Goal: Ask a question

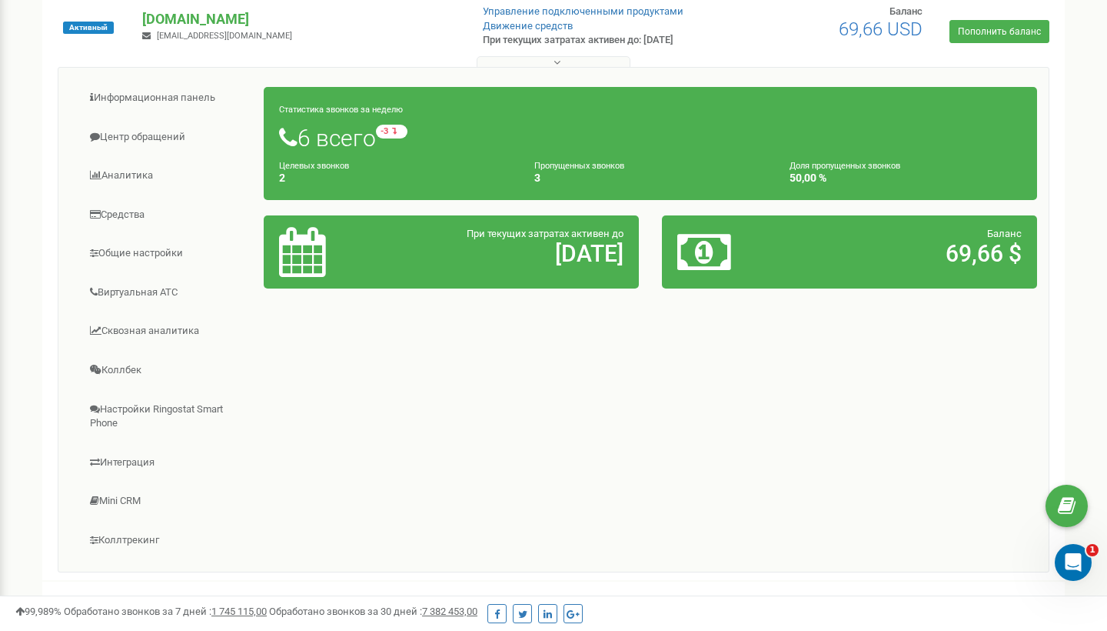
scroll to position [344, 0]
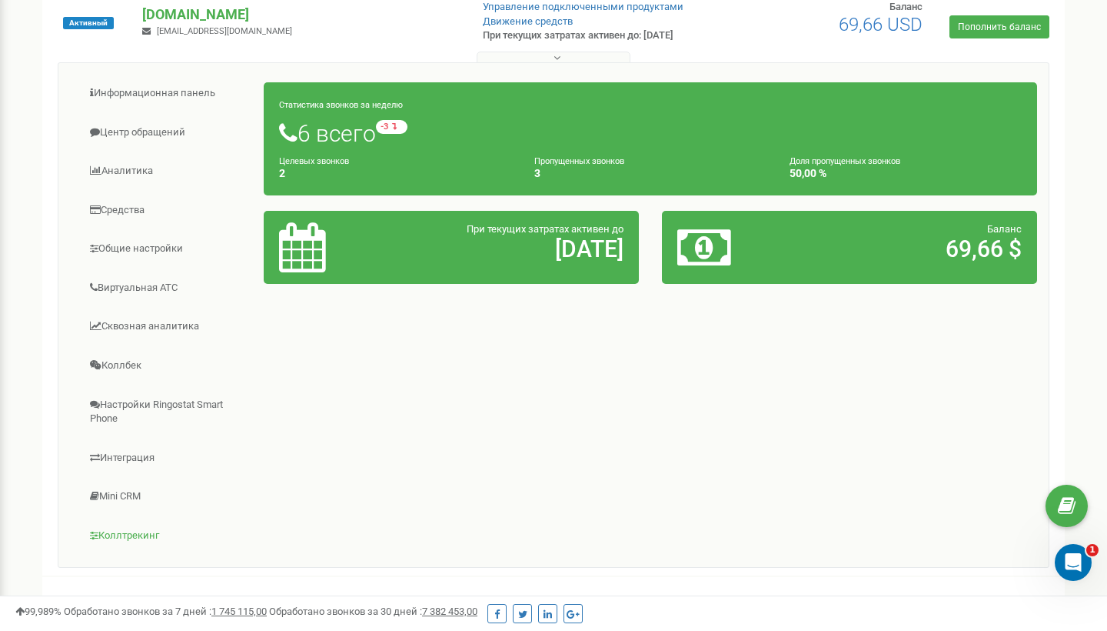
click at [121, 524] on link "Коллтрекинг" at bounding box center [167, 536] width 195 height 38
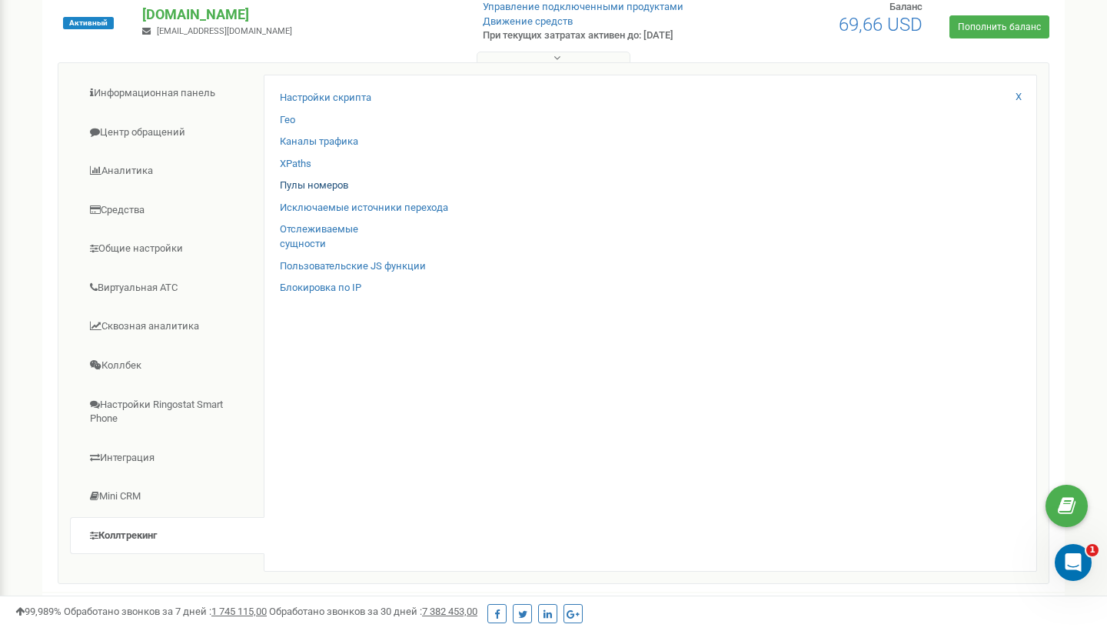
click at [319, 187] on link "Пулы номеров" at bounding box center [314, 185] width 68 height 15
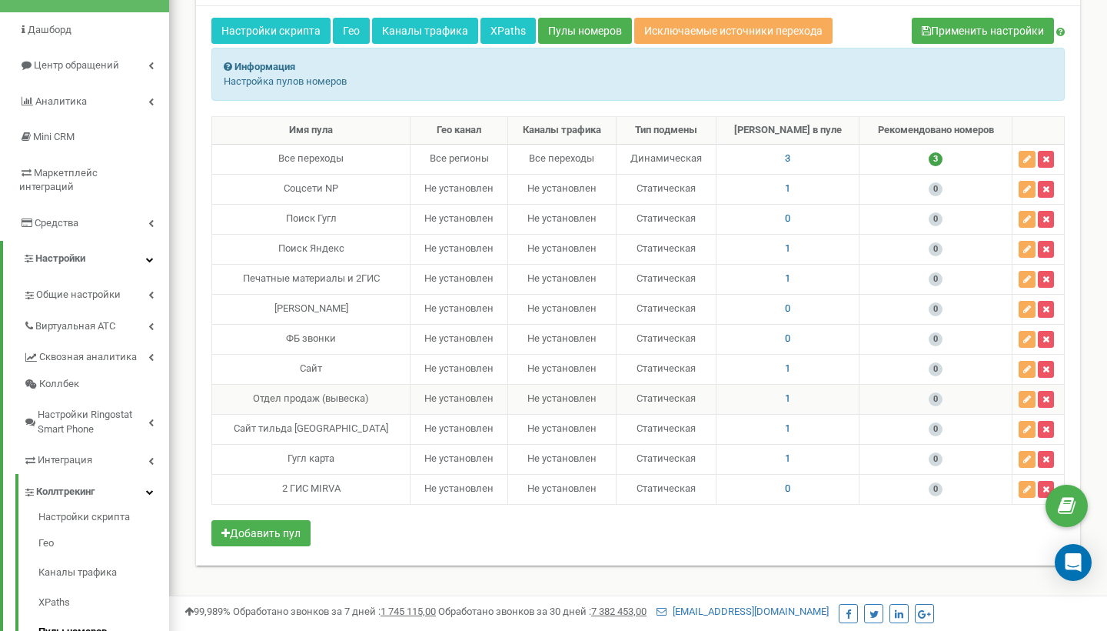
scroll to position [118, 0]
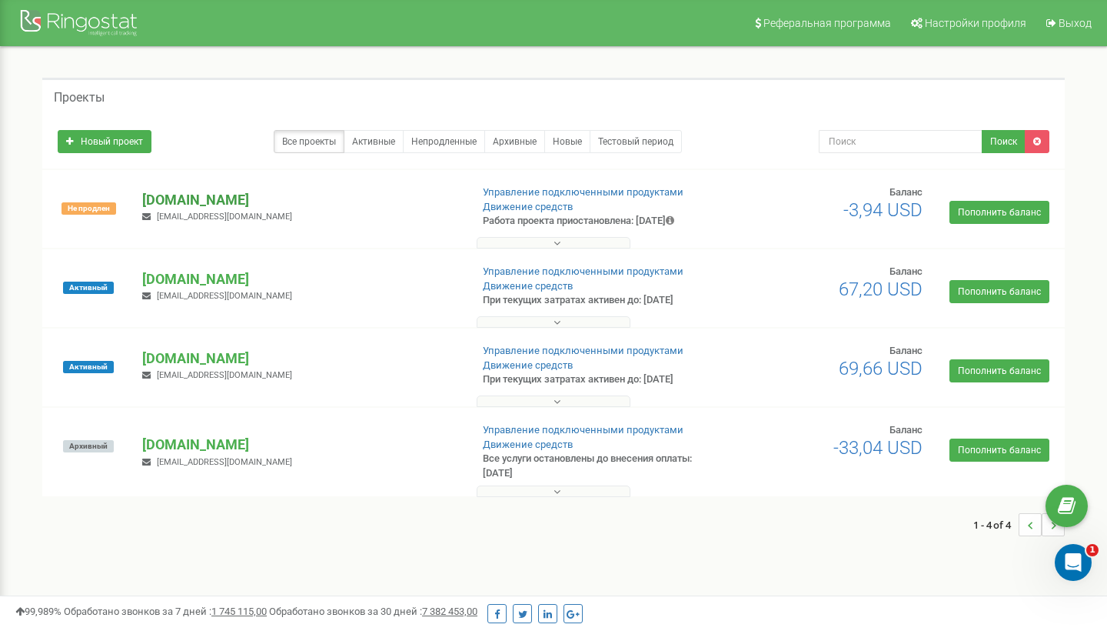
click at [186, 194] on p "[DOMAIN_NAME]" at bounding box center [299, 200] width 315 height 20
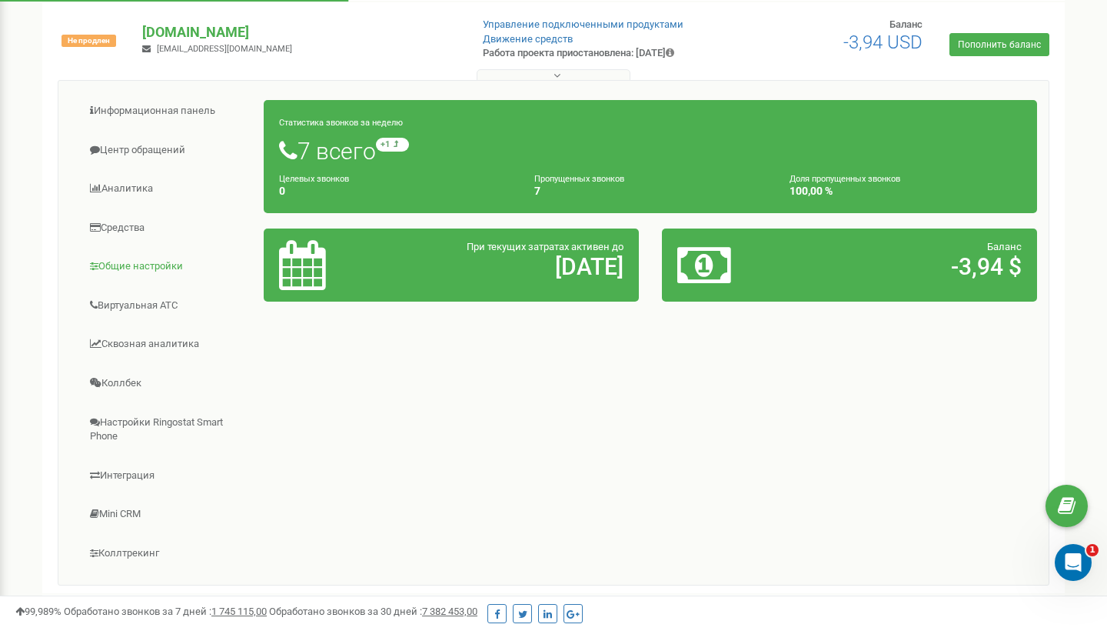
scroll to position [173, 0]
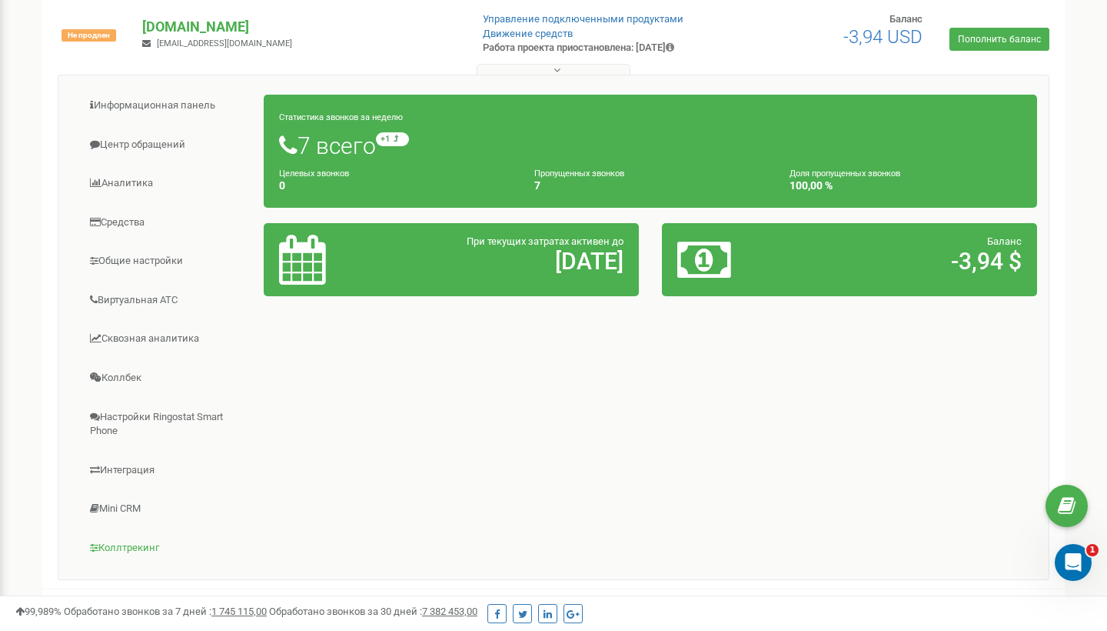
click at [121, 549] on link "Коллтрекинг" at bounding box center [167, 548] width 195 height 38
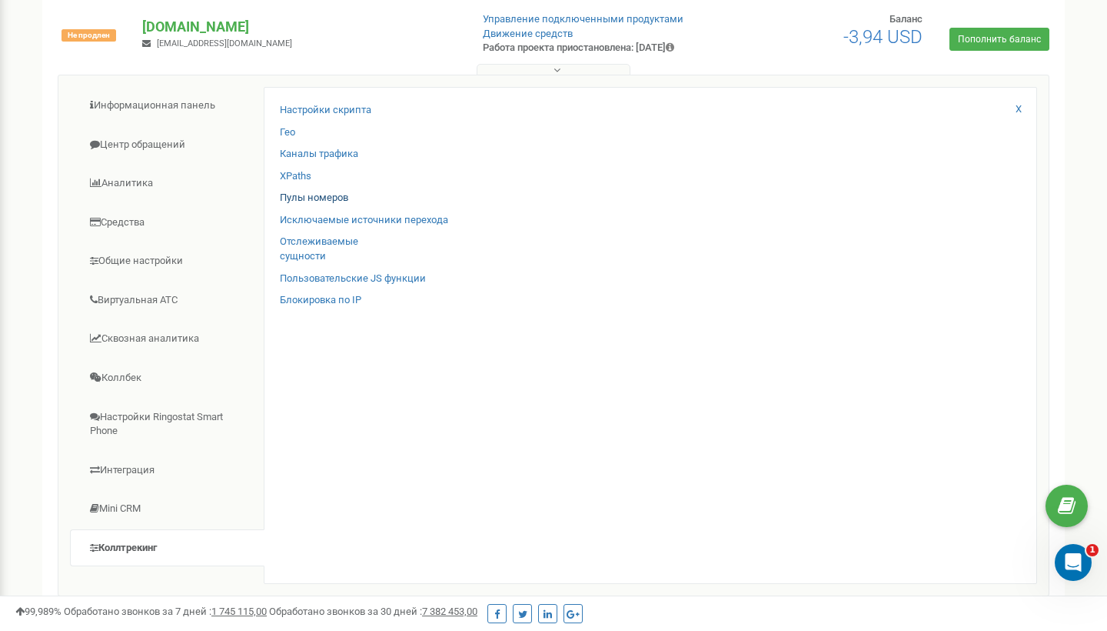
click at [315, 191] on link "Пулы номеров" at bounding box center [314, 198] width 68 height 15
click at [1083, 554] on div "Открыть службу сообщений Intercom" at bounding box center [1071, 559] width 51 height 51
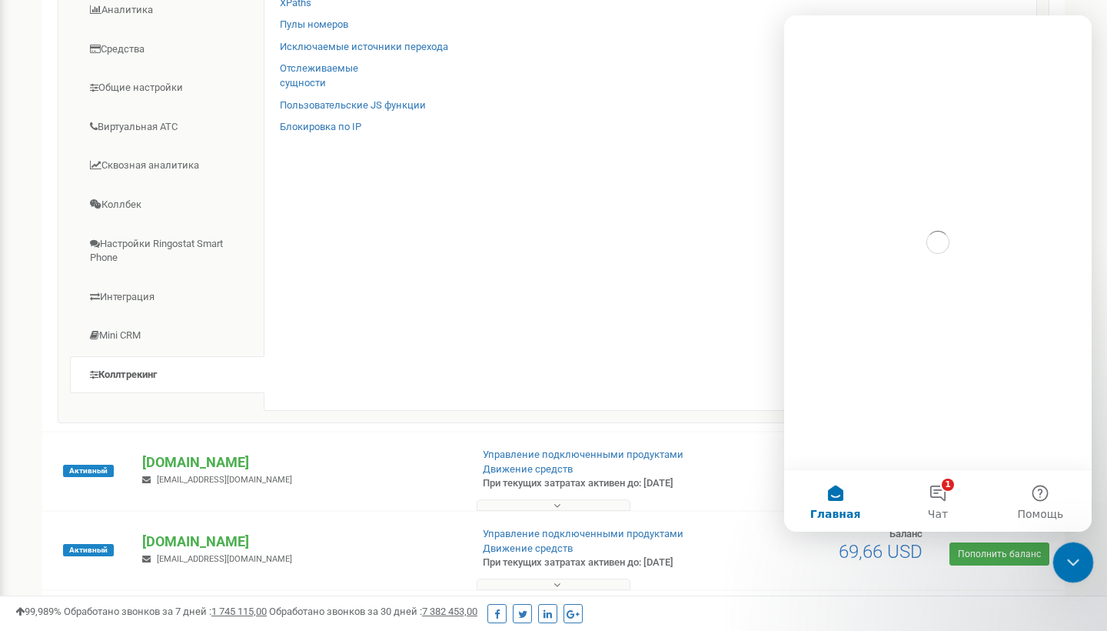
scroll to position [0, 0]
click at [940, 475] on button "1 Чат" at bounding box center [938, 501] width 102 height 62
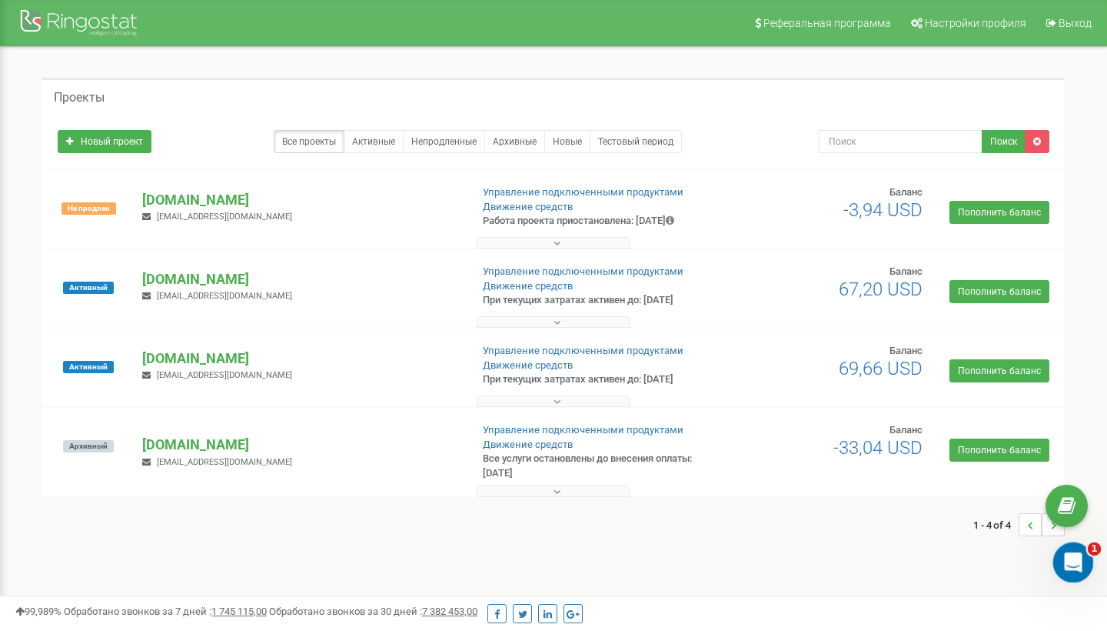
click at [1071, 567] on icon "Открыть службу сообщений Intercom" at bounding box center [1071, 559] width 25 height 25
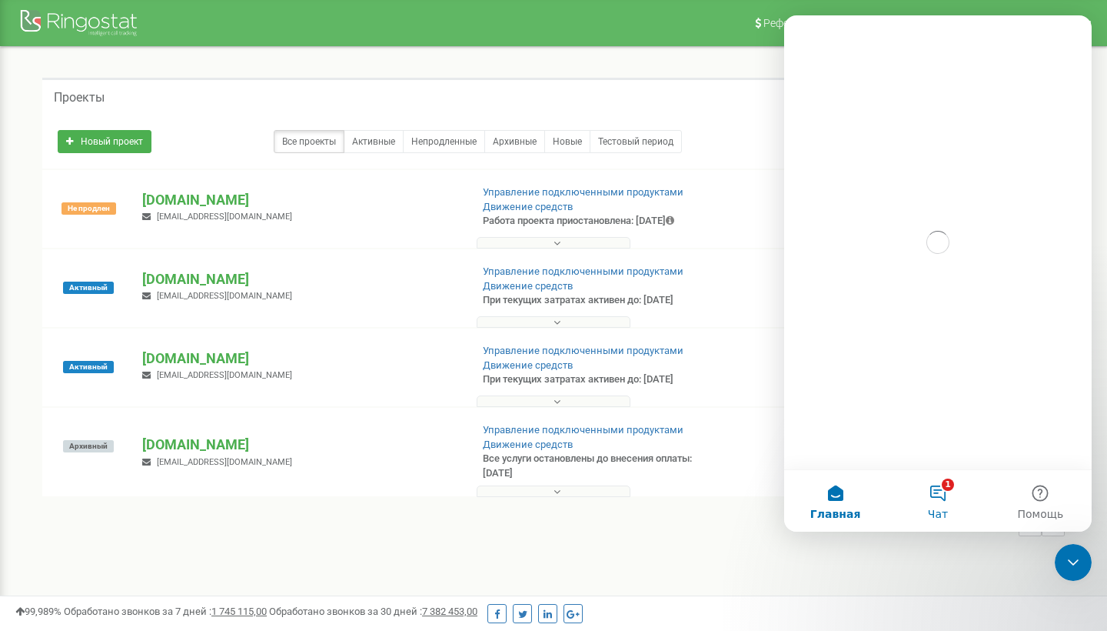
click at [945, 498] on button "1 Чат" at bounding box center [938, 501] width 102 height 62
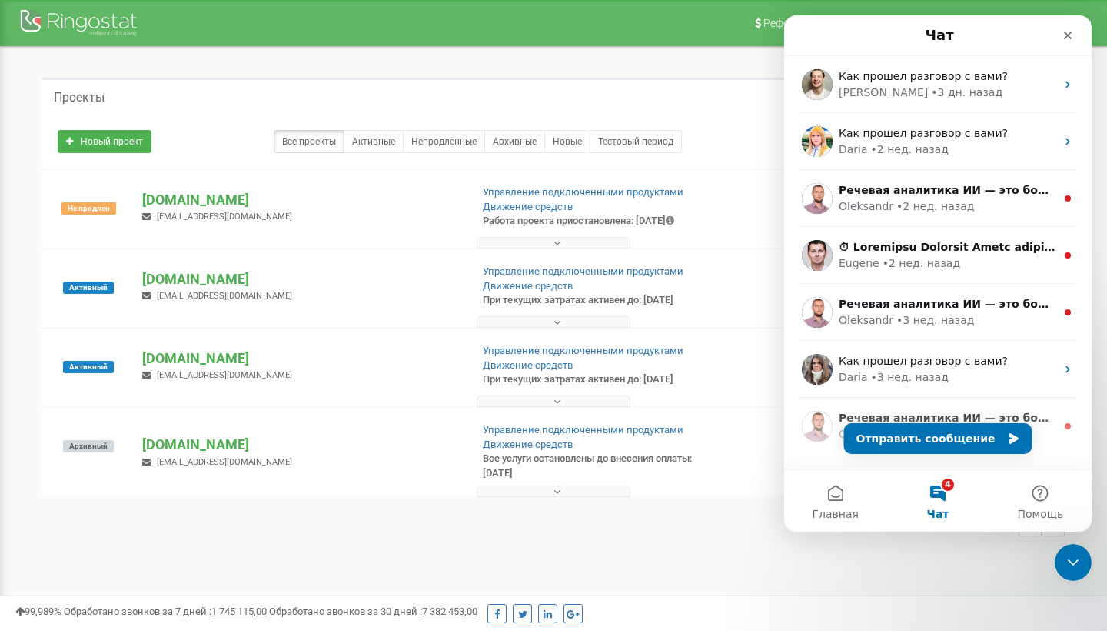
click at [932, 437] on button "Отправить сообщение" at bounding box center [938, 438] width 188 height 31
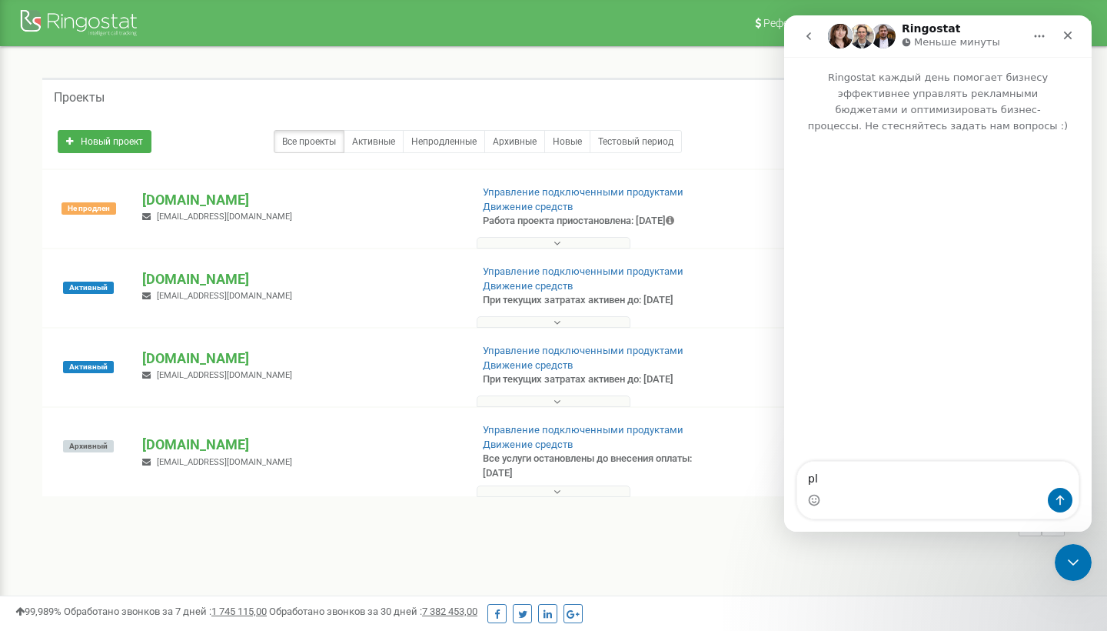
type textarea "p"
type textarea "здравствуйте"
type textarea "можно плиз"
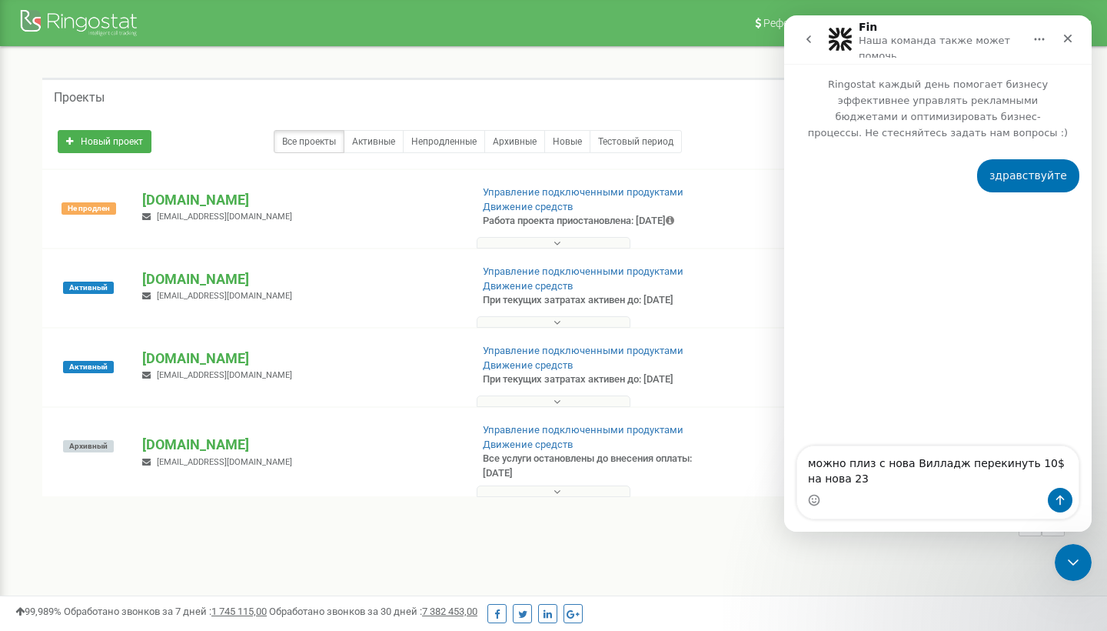
type textarea "можно плиз с нова Вилладж перекинуть 10$ на нова 23 ?"
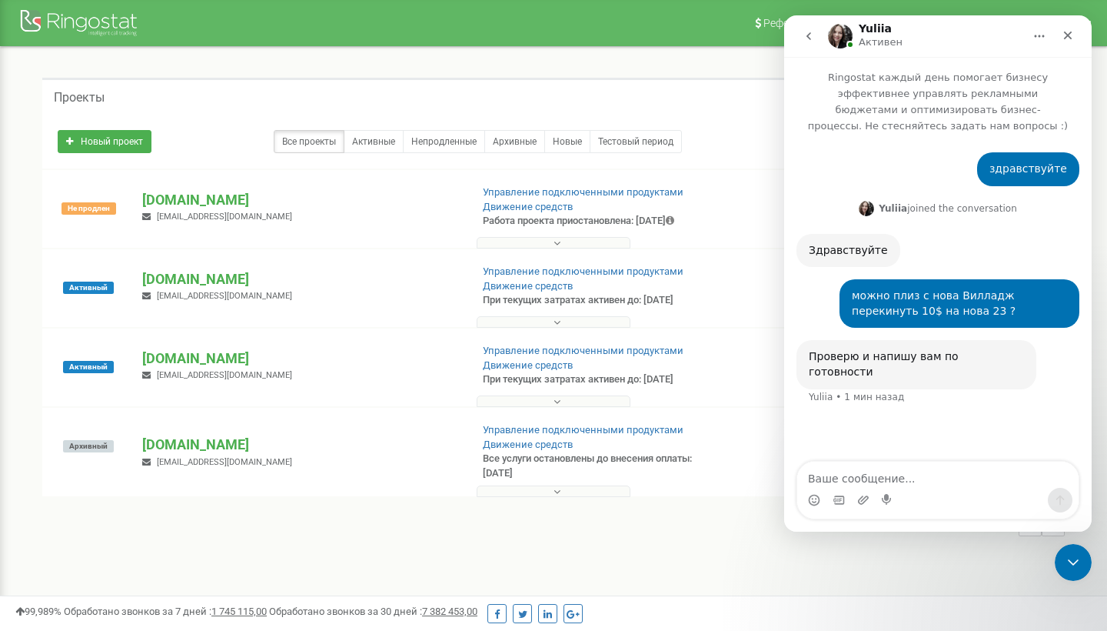
click at [810, 35] on icon "go back" at bounding box center [809, 36] width 12 height 12
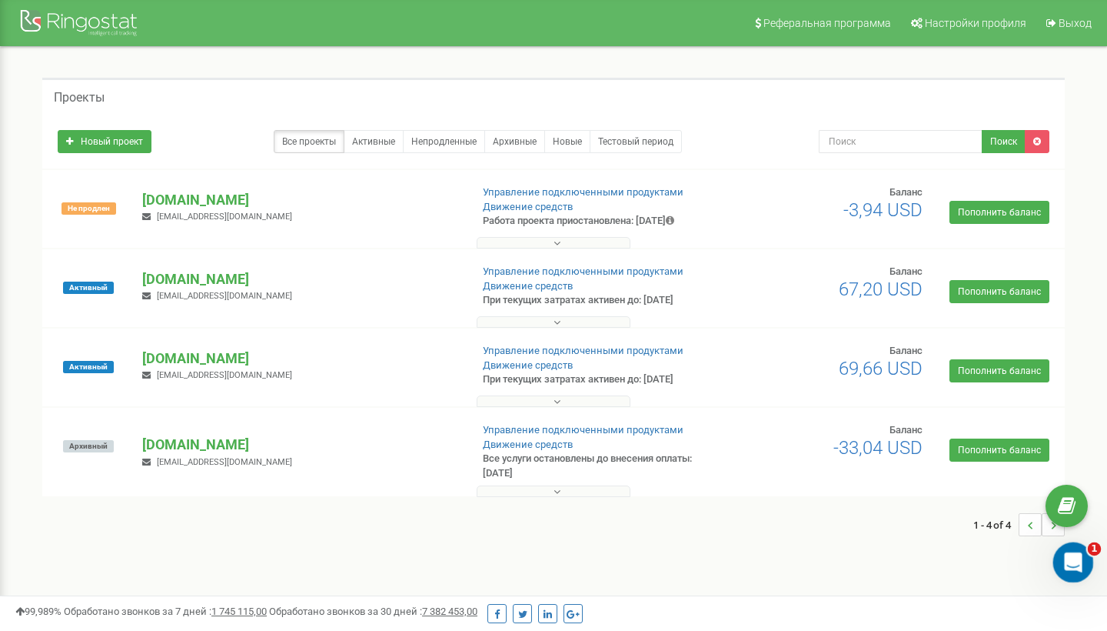
click at [1085, 573] on div "Открыть службу сообщений Intercom" at bounding box center [1071, 559] width 37 height 37
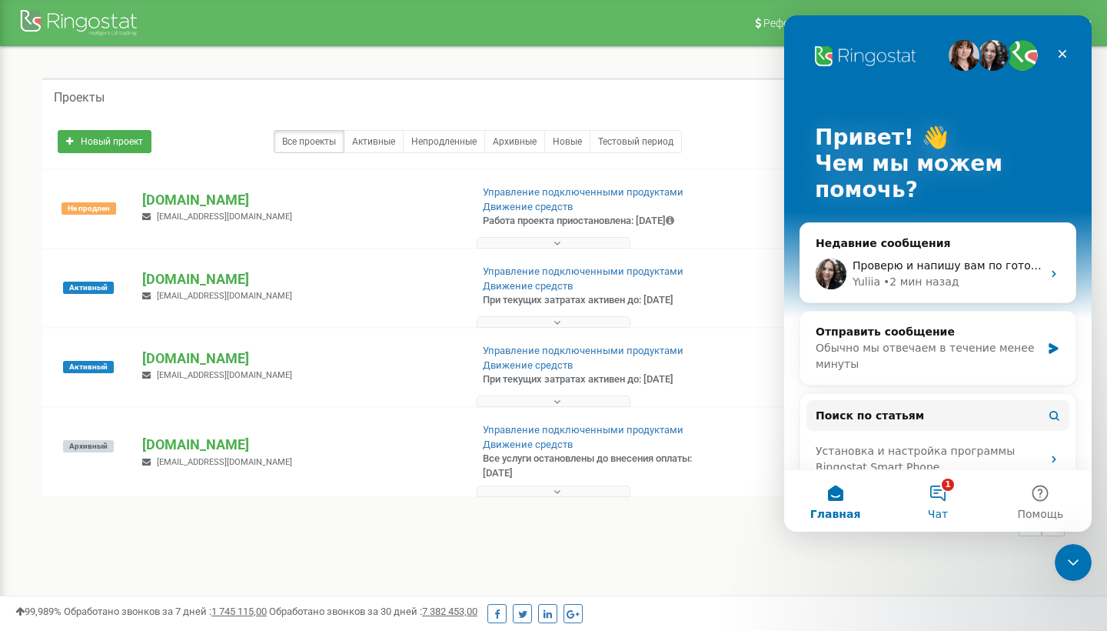
click at [943, 504] on button "1 Чат" at bounding box center [938, 501] width 102 height 62
